Goal: Information Seeking & Learning: Learn about a topic

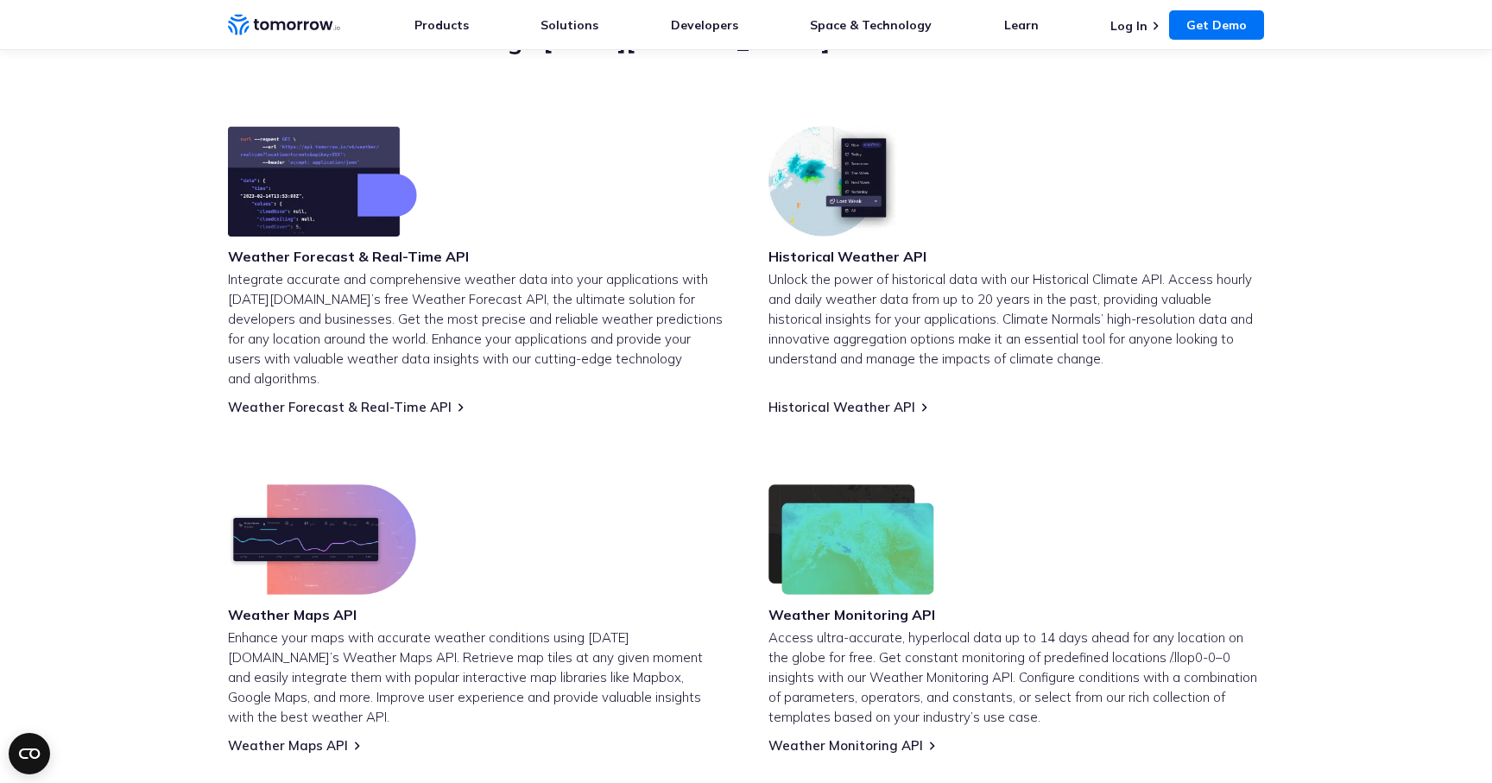
scroll to position [592, 0]
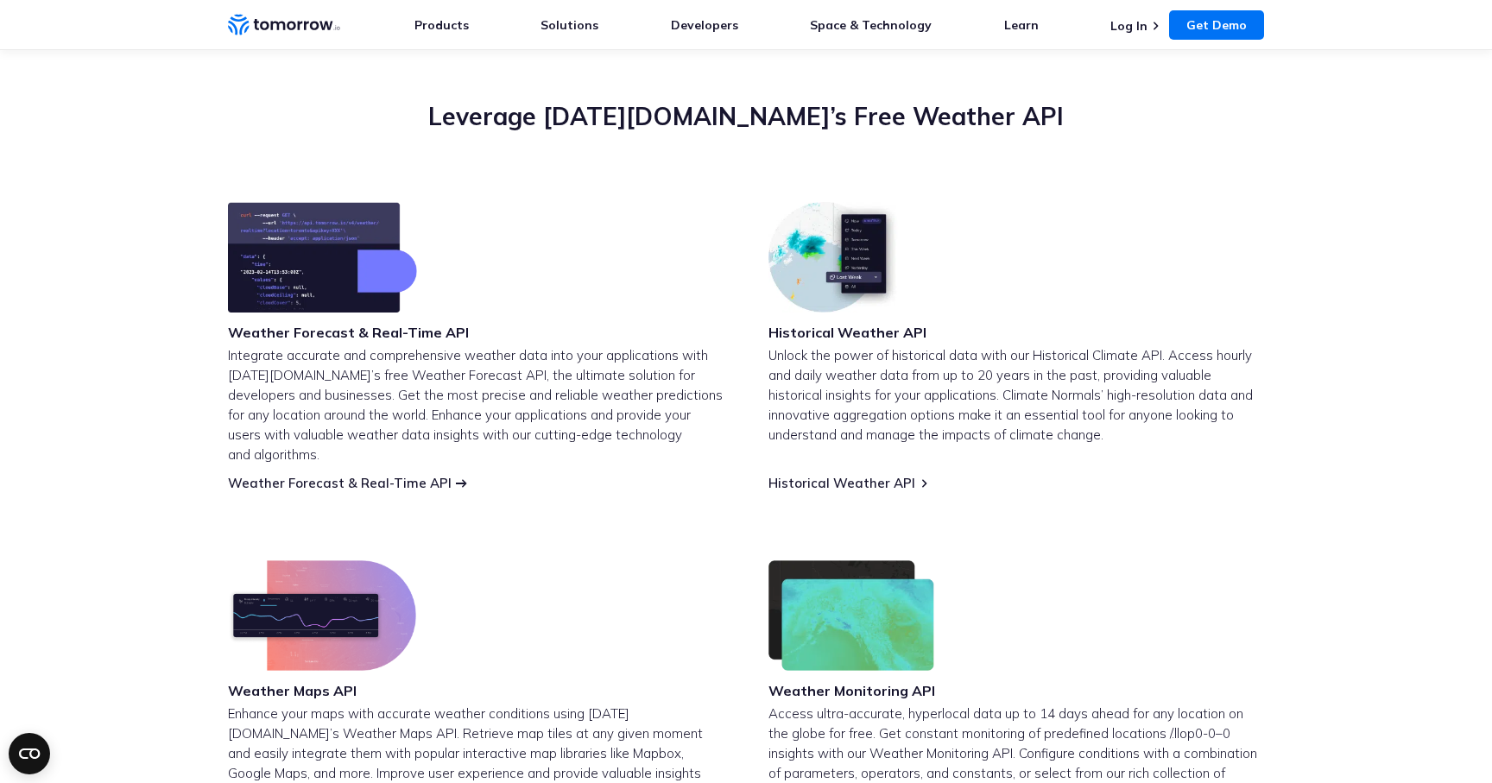
click at [374, 475] on link "Weather Forecast & Real-Time API" at bounding box center [340, 483] width 224 height 16
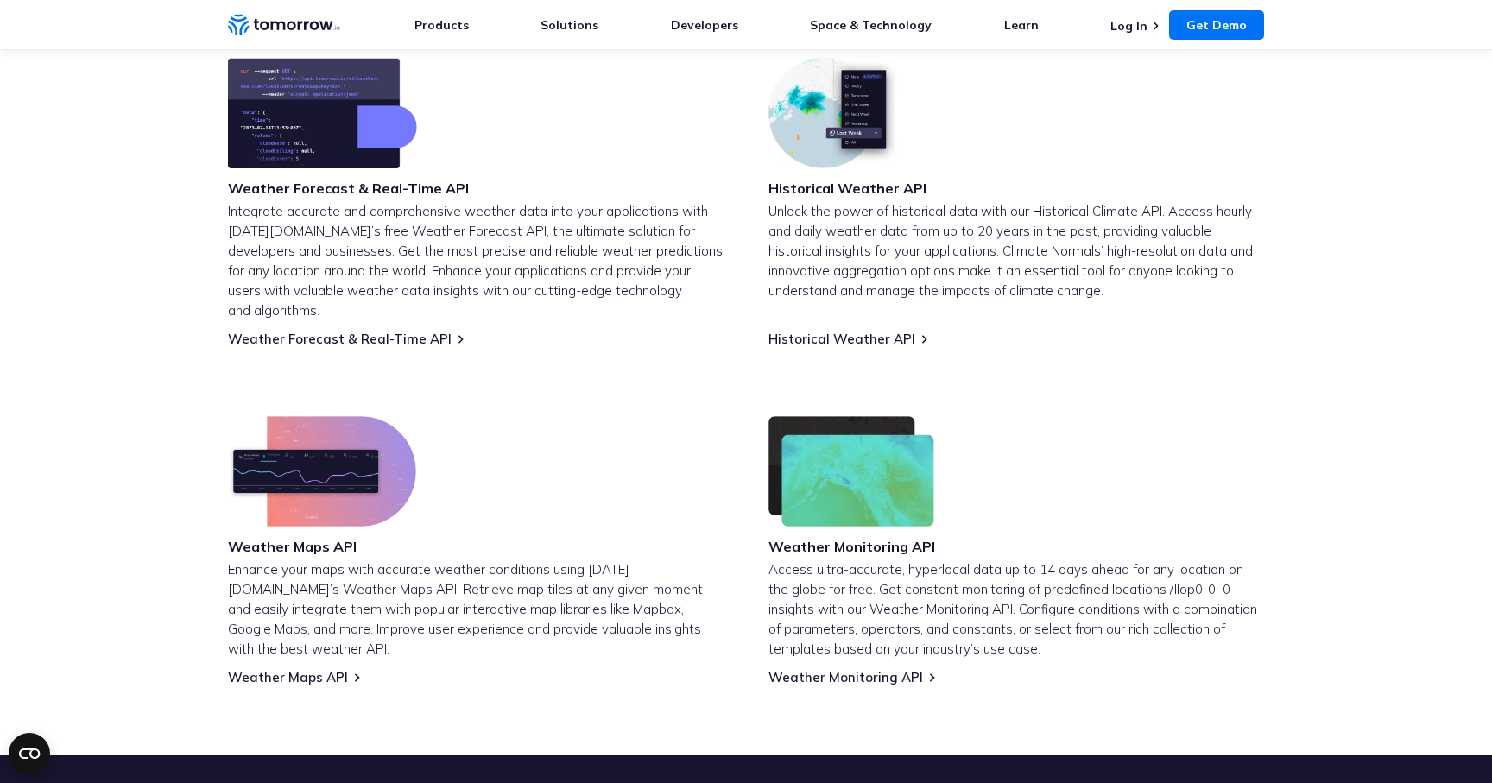
scroll to position [729, 0]
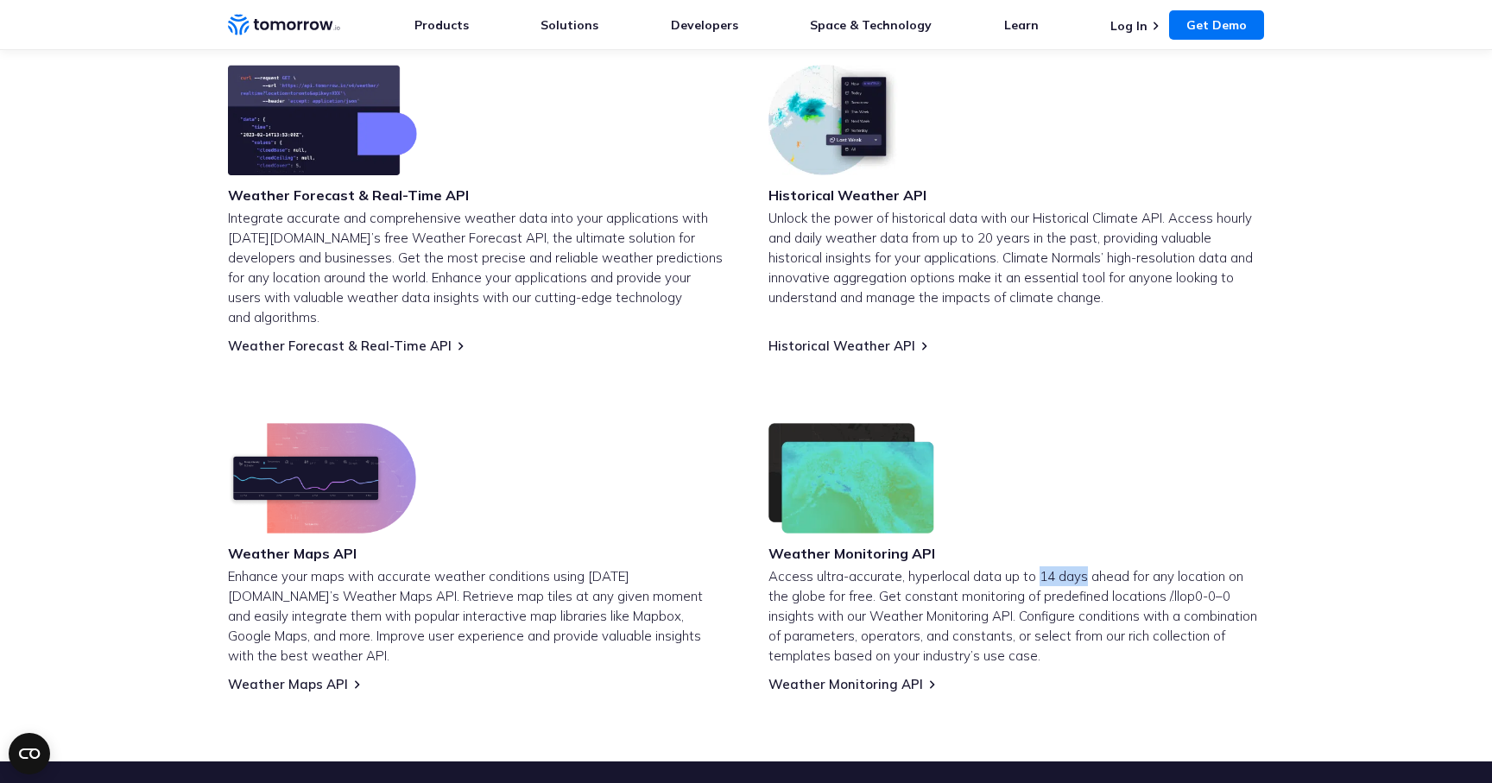
drag, startPoint x: 1078, startPoint y: 560, endPoint x: 1031, endPoint y: 560, distance: 46.6
click at [1031, 567] on p "Access ultra-accurate, hyperlocal data up to 14 days ahead for any location on …" at bounding box center [1017, 616] width 496 height 99
copy p "14 days"
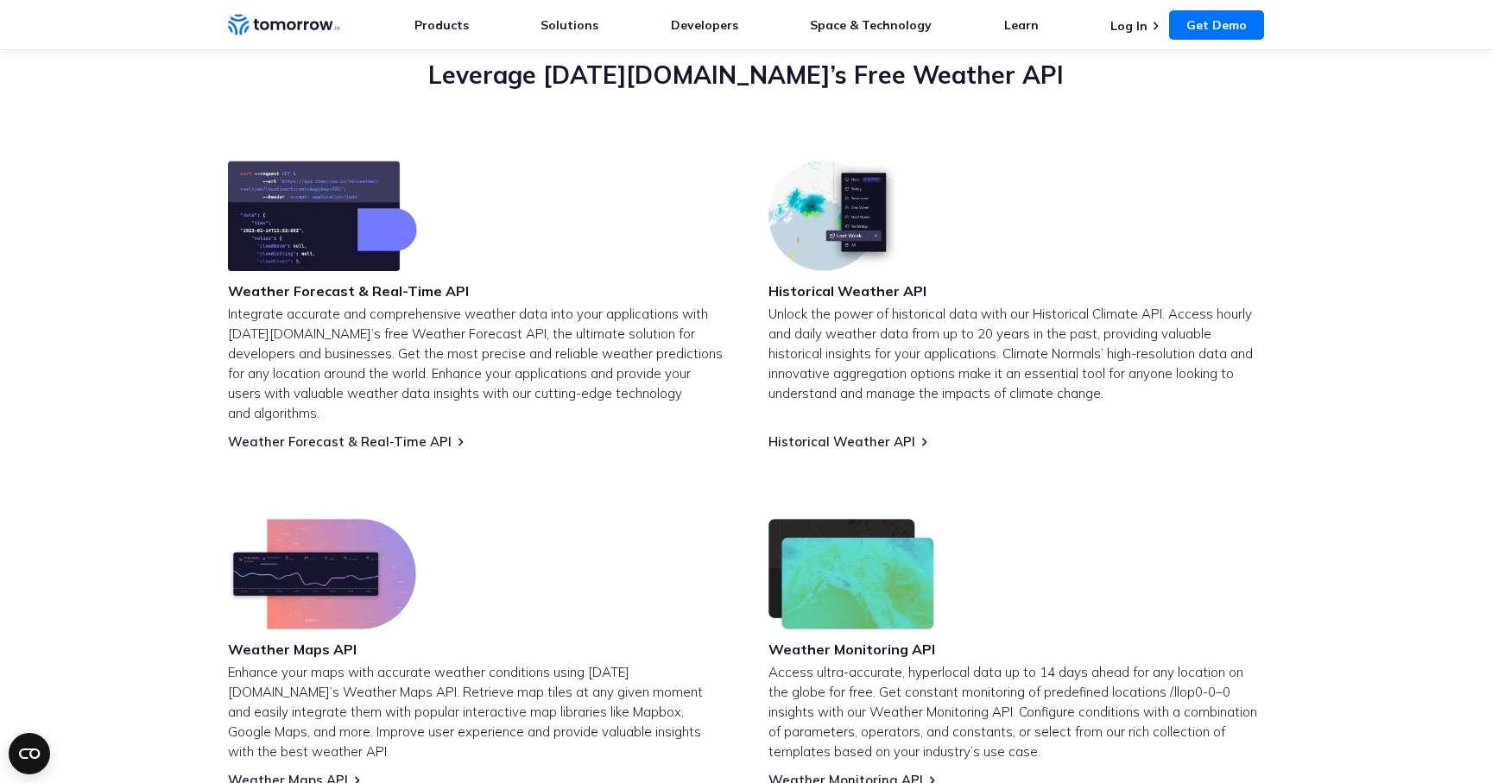
scroll to position [629, 0]
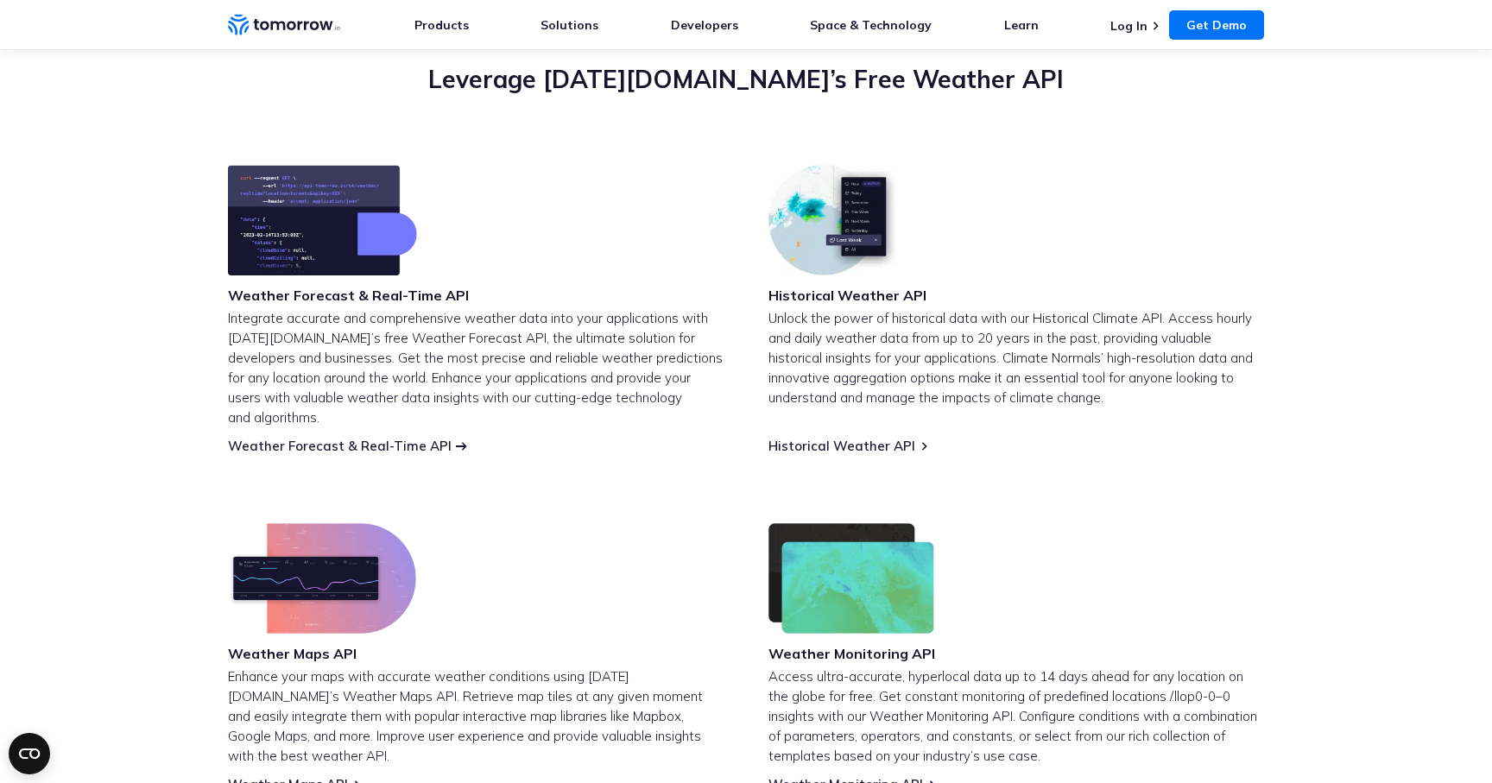
click at [371, 438] on link "Weather Forecast & Real-Time API" at bounding box center [340, 446] width 224 height 16
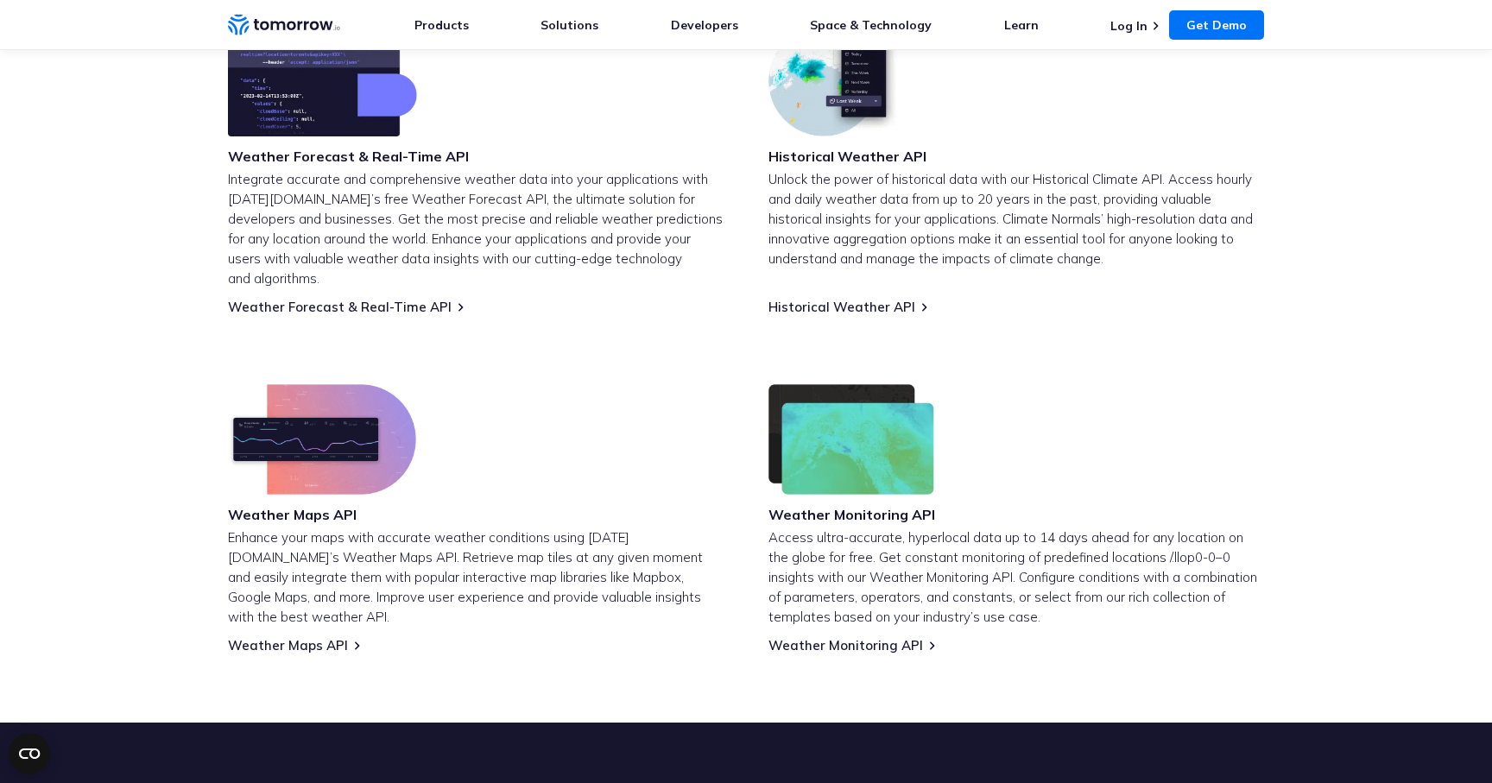
scroll to position [700, 0]
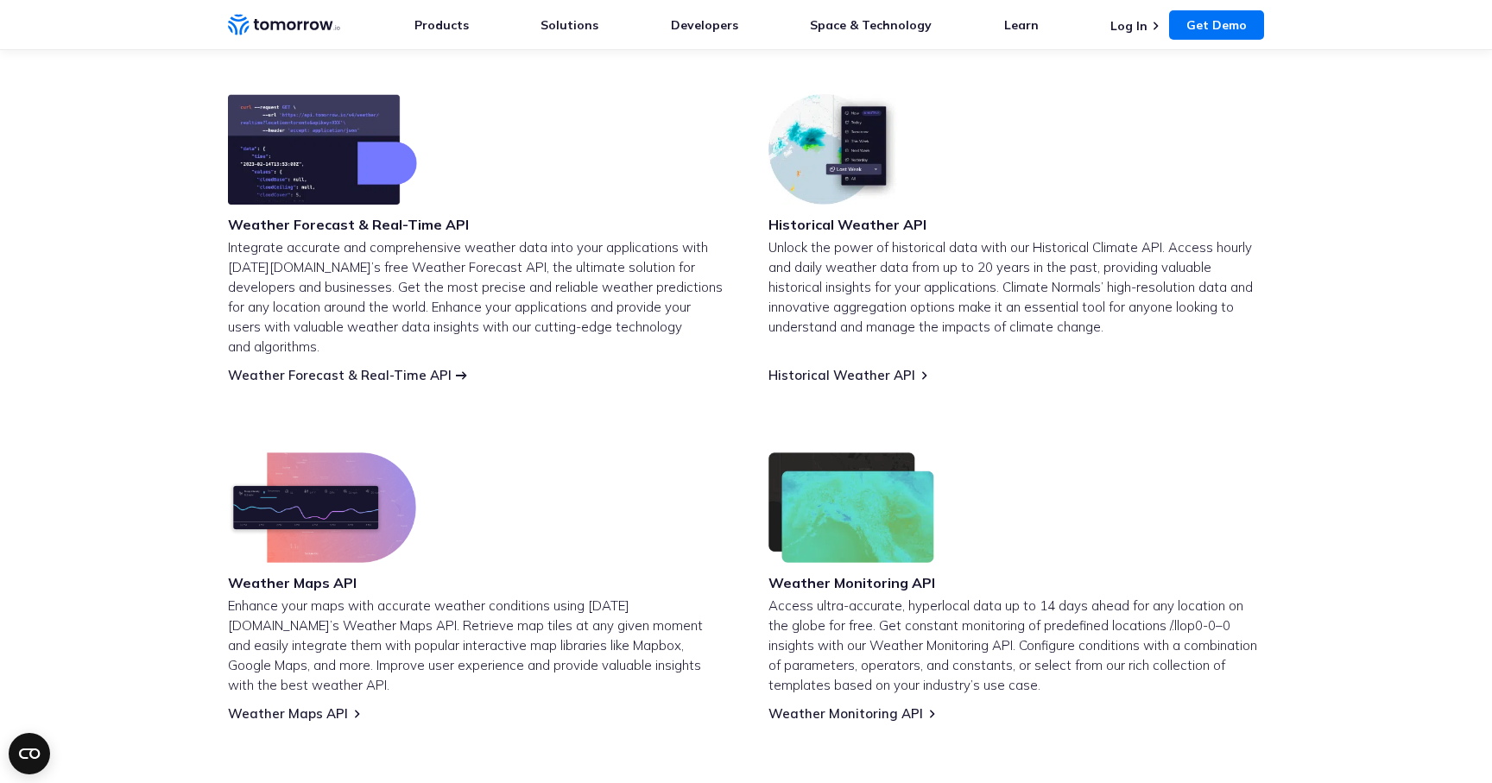
click at [261, 367] on link "Weather Forecast & Real-Time API" at bounding box center [340, 375] width 224 height 16
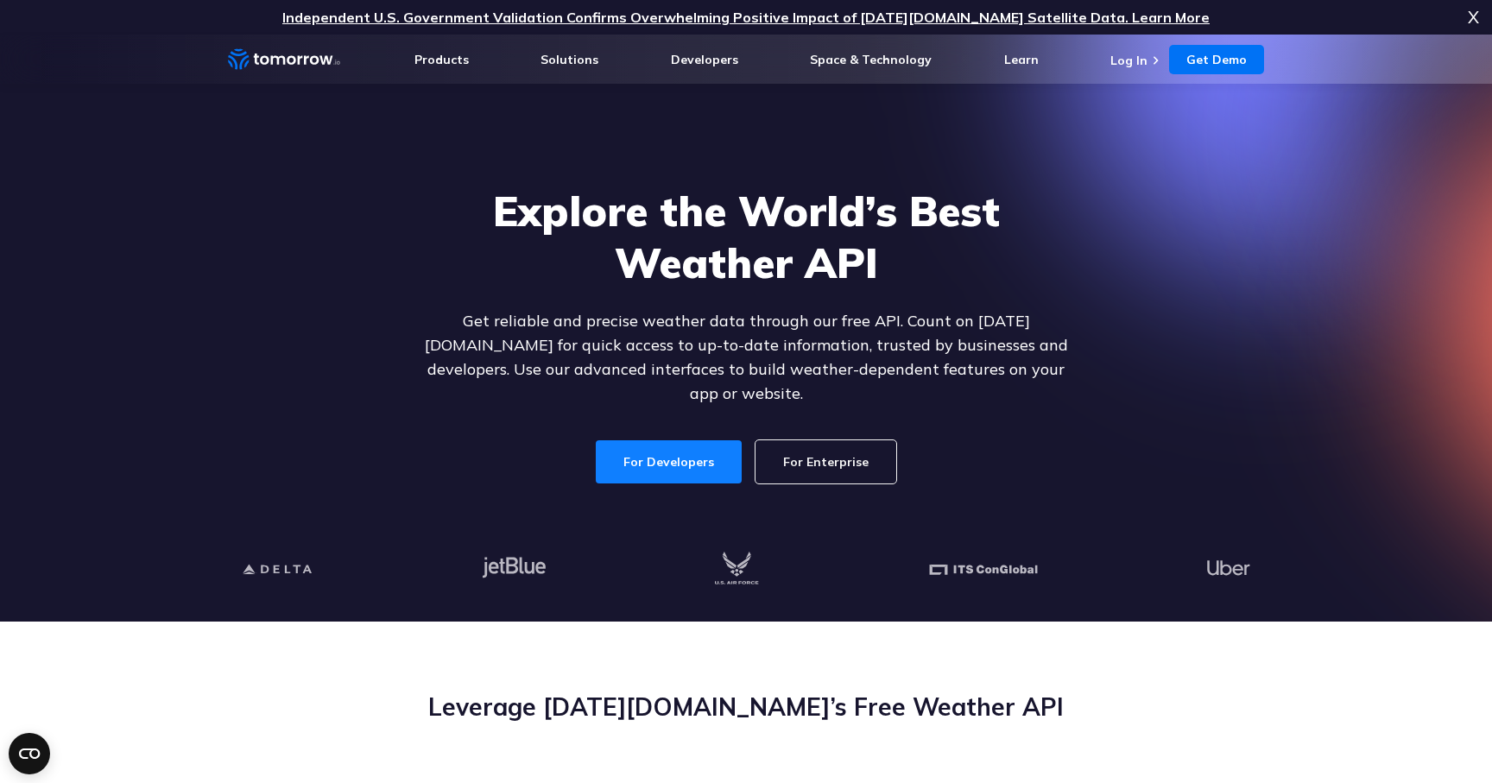
click at [681, 453] on link "For Developers" at bounding box center [669, 461] width 146 height 43
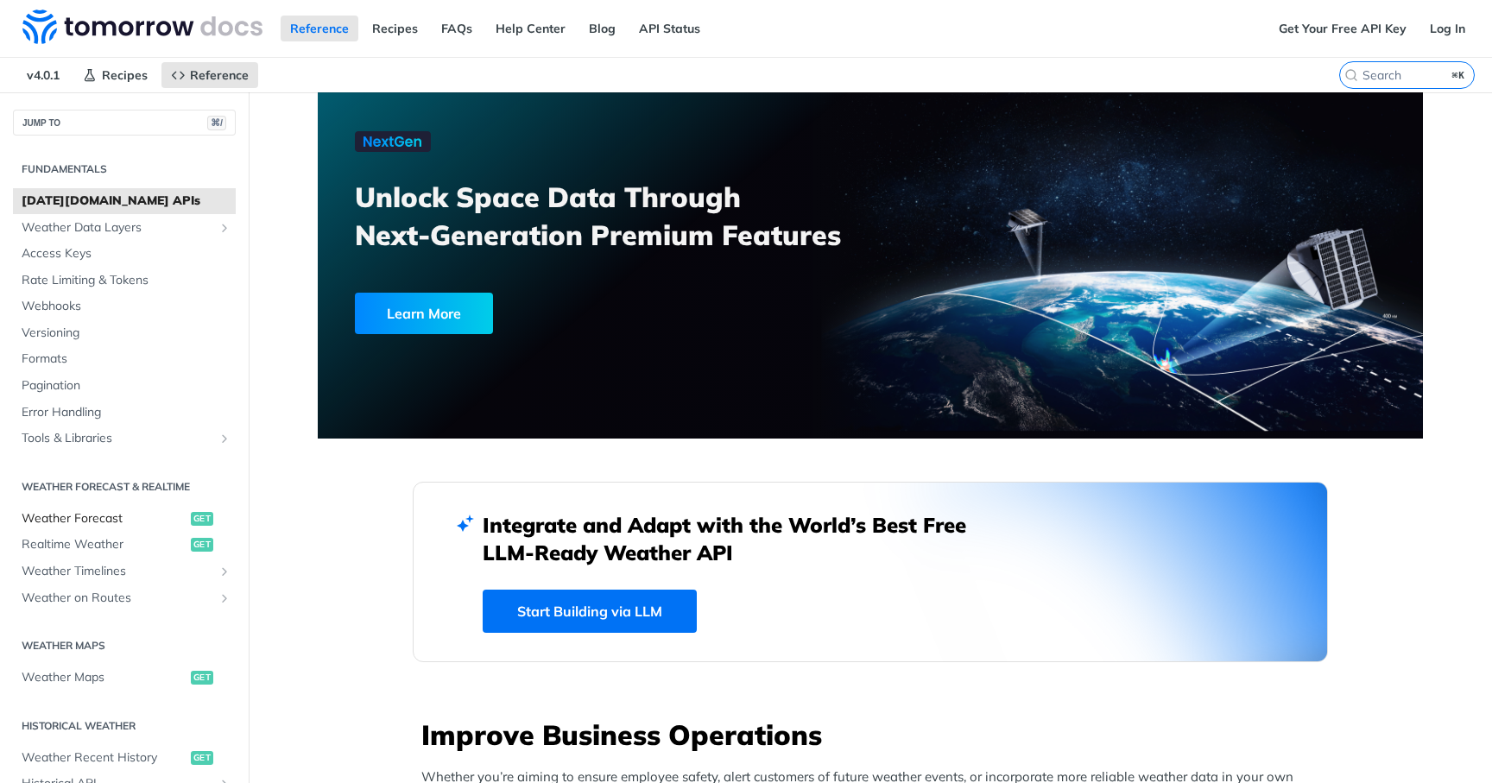
click at [129, 522] on span "Weather Forecast" at bounding box center [104, 518] width 165 height 17
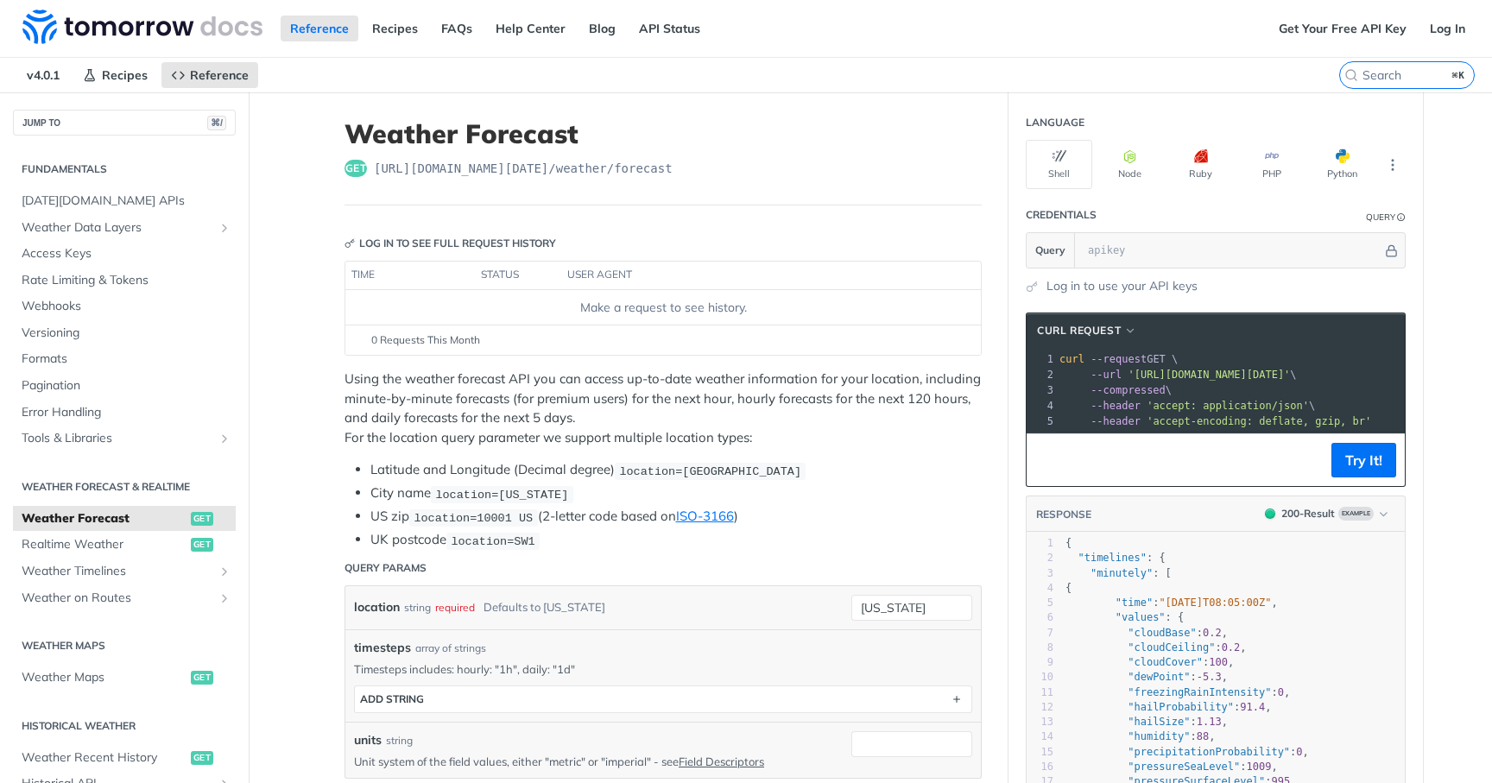
click at [536, 420] on p "Using the weather forecast API you can access up-to-date weather information fo…" at bounding box center [663, 409] width 637 height 78
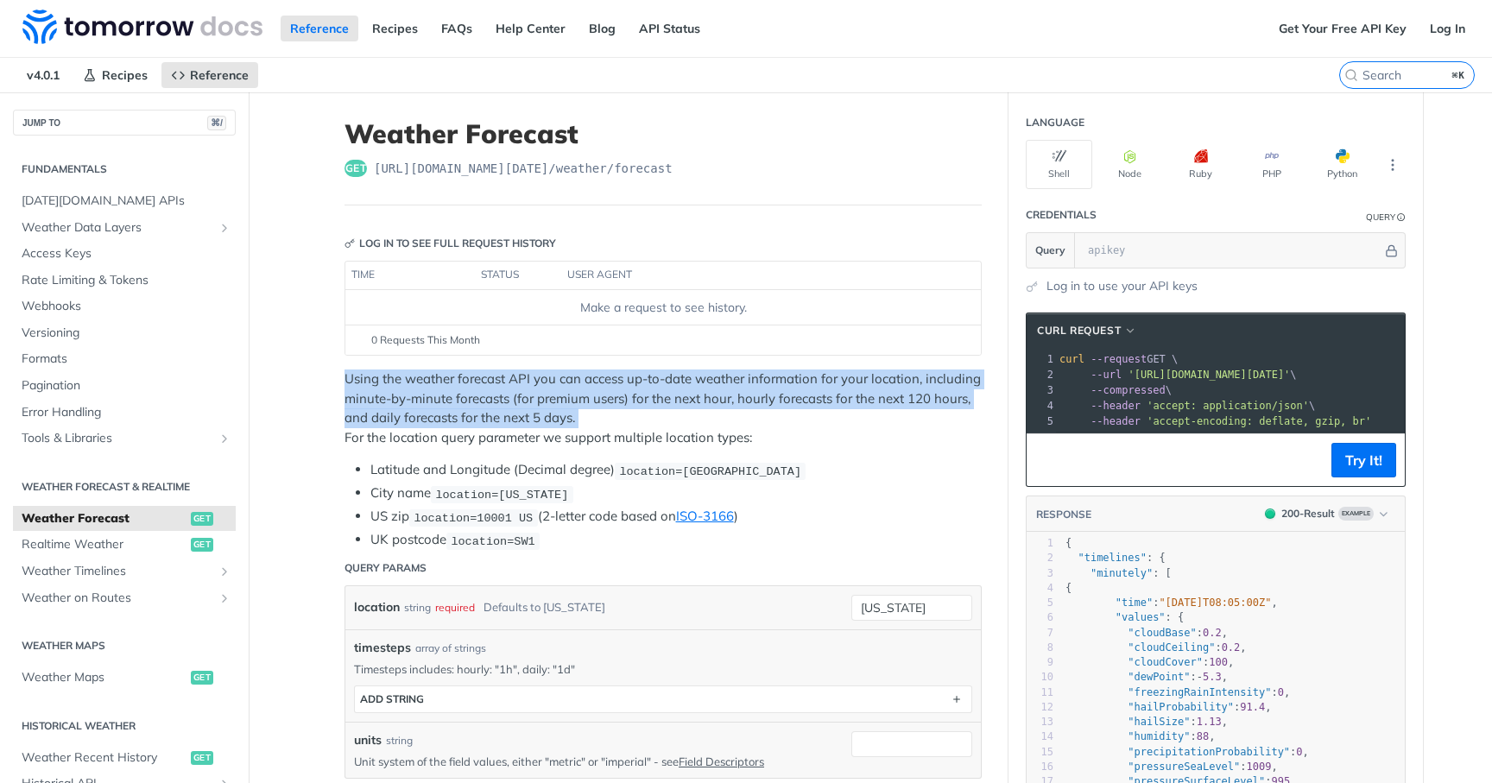
click at [536, 420] on p "Using the weather forecast API you can access up-to-date weather information fo…" at bounding box center [663, 409] width 637 height 78
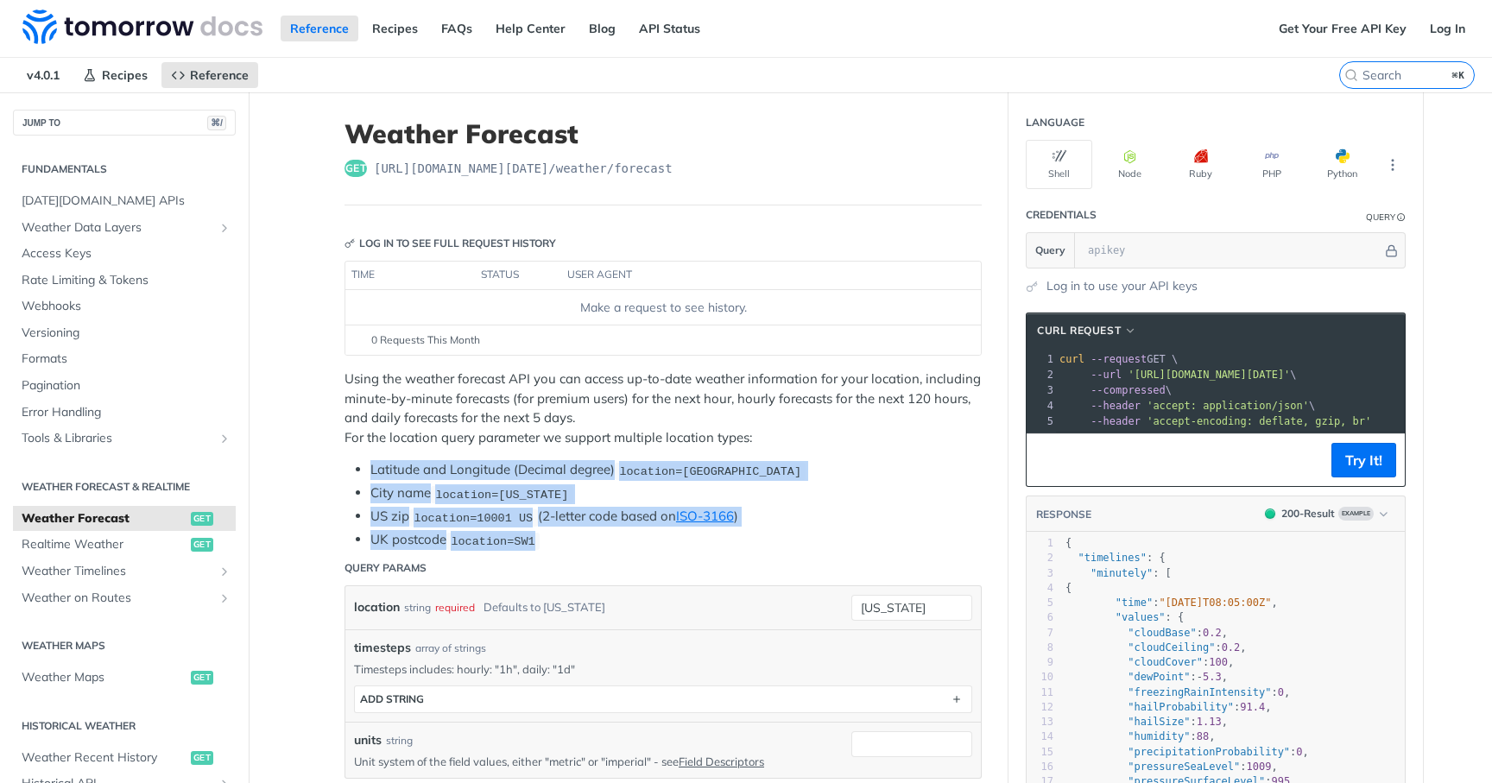
drag, startPoint x: 366, startPoint y: 471, endPoint x: 840, endPoint y: 544, distance: 479.0
click at [840, 544] on ul "Latitude and Longitude (Decimal degree) location=[GEOGRAPHIC_DATA] City name lo…" at bounding box center [663, 505] width 637 height 90
